Goal: Task Accomplishment & Management: Complete application form

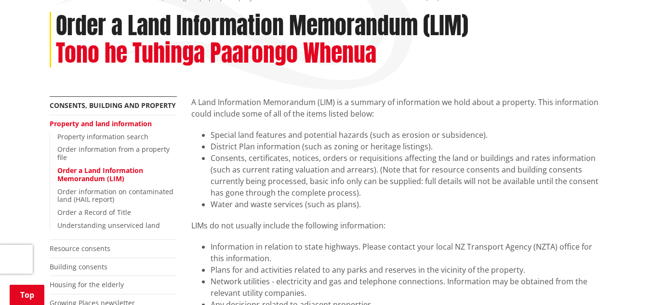
scroll to position [135, 0]
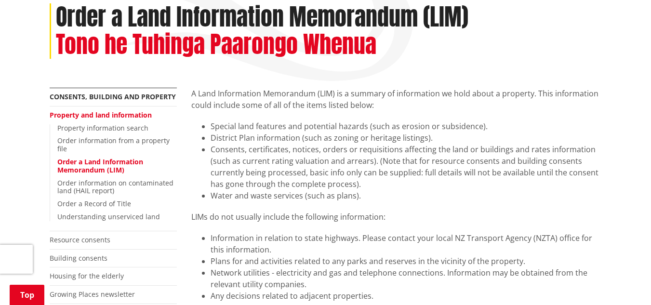
click at [106, 160] on link "Order a Land Information Memorandum (LIM)" at bounding box center [100, 165] width 86 height 17
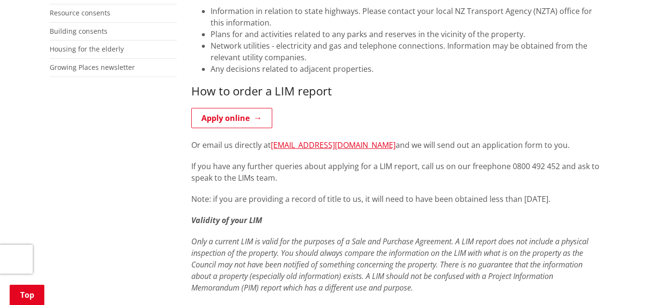
scroll to position [366, 0]
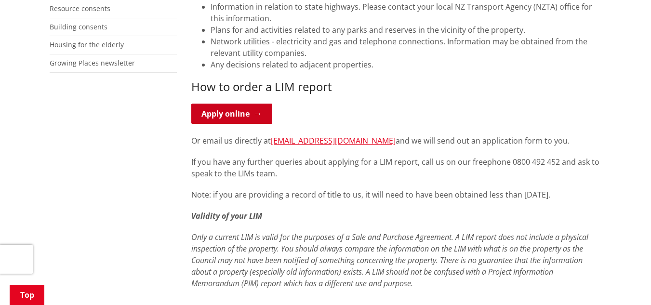
click at [219, 112] on link "Apply online" at bounding box center [231, 114] width 81 height 20
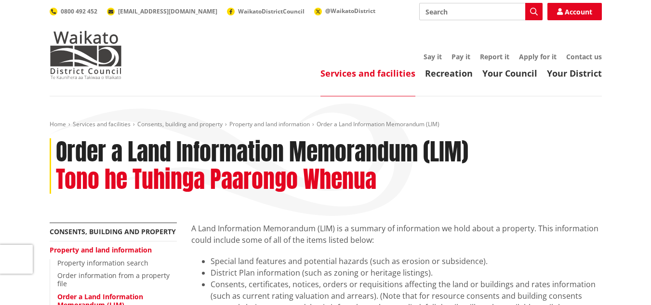
scroll to position [366, 0]
